Goal: Information Seeking & Learning: Learn about a topic

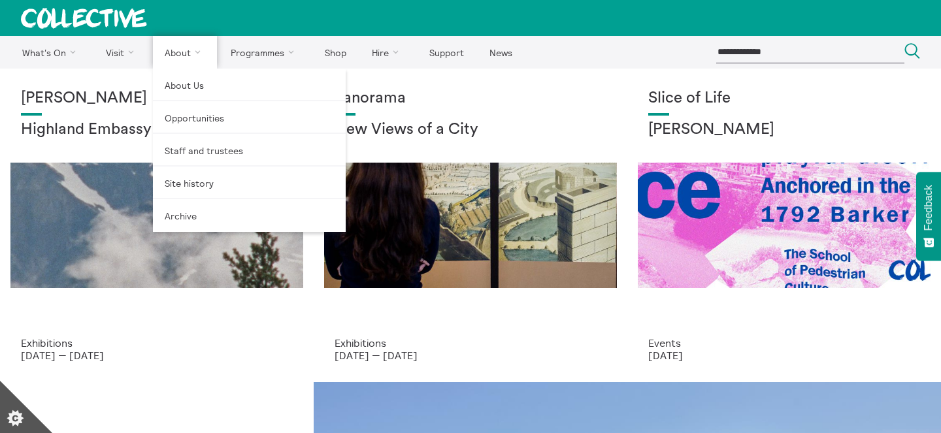
click at [170, 39] on link "About" at bounding box center [185, 52] width 64 height 33
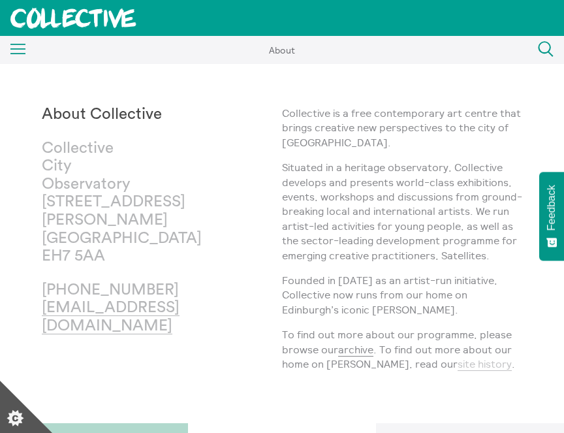
click at [458, 363] on link "site history" at bounding box center [485, 364] width 54 height 14
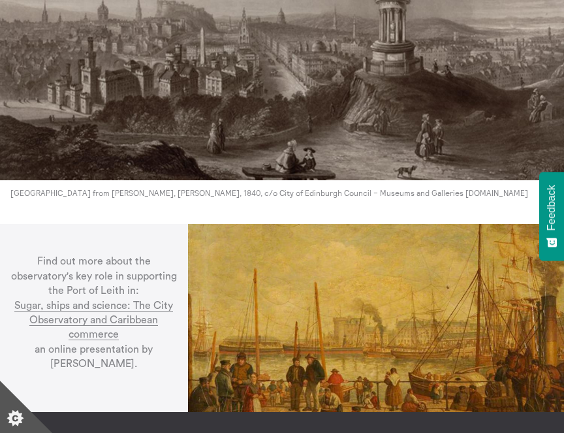
scroll to position [3041, 0]
